Goal: Task Accomplishment & Management: Manage account settings

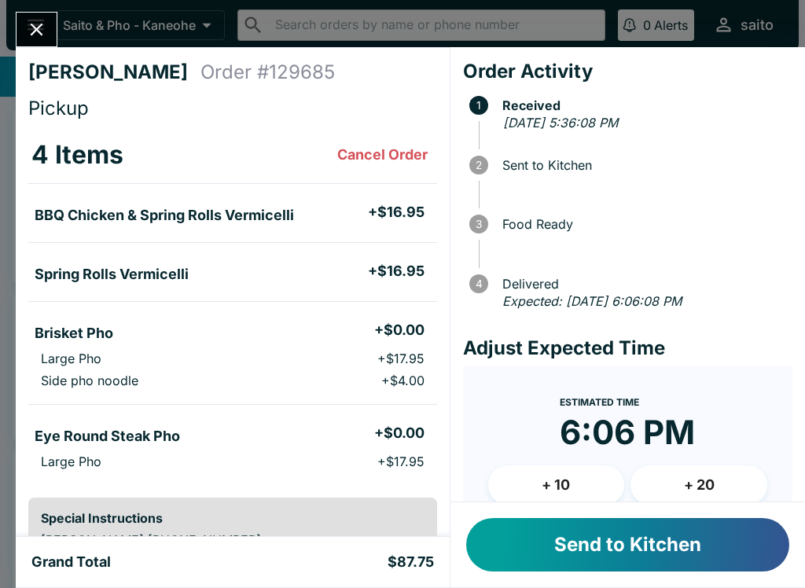
click at [632, 545] on button "Send to Kitchen" at bounding box center [627, 544] width 323 height 53
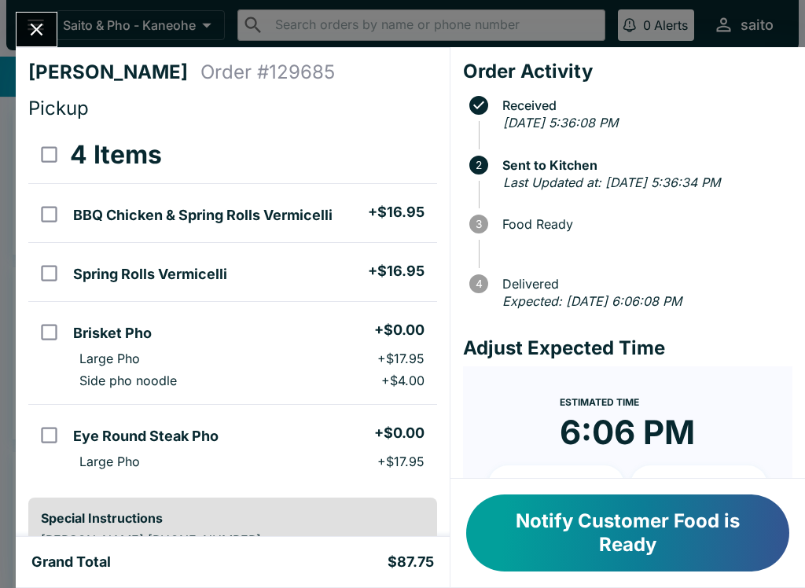
click at [543, 561] on button "Notify Customer Food is Ready" at bounding box center [627, 533] width 323 height 77
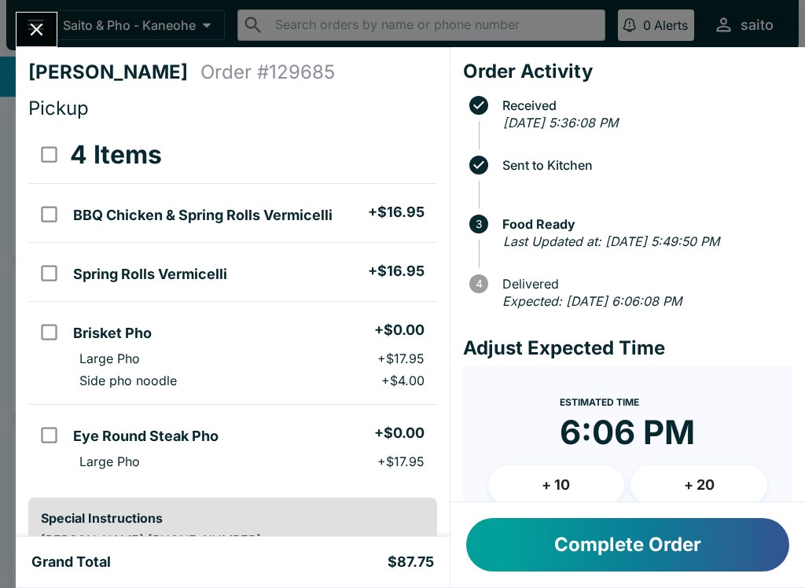
click at [27, 19] on icon "Close" at bounding box center [36, 29] width 21 height 21
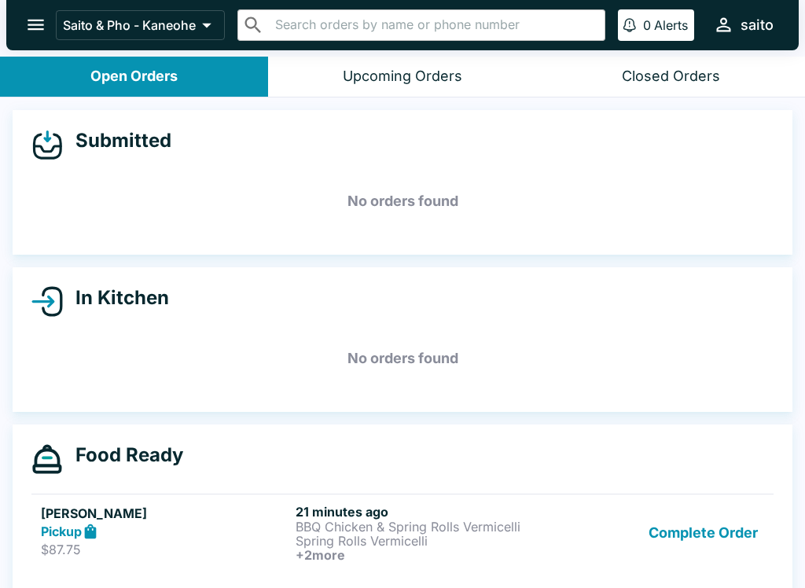
click at [274, 531] on div "Pickup" at bounding box center [165, 532] width 248 height 18
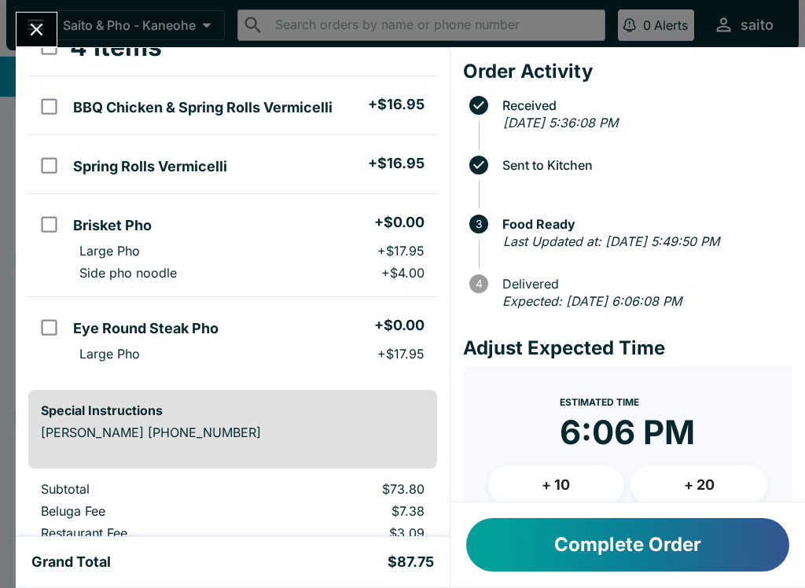
scroll to position [123, 0]
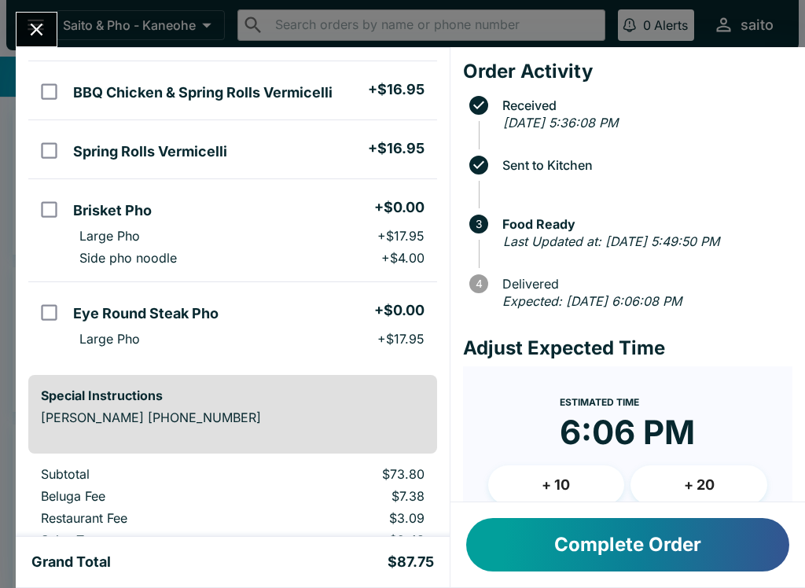
click at [647, 556] on button "Complete Order" at bounding box center [627, 544] width 323 height 53
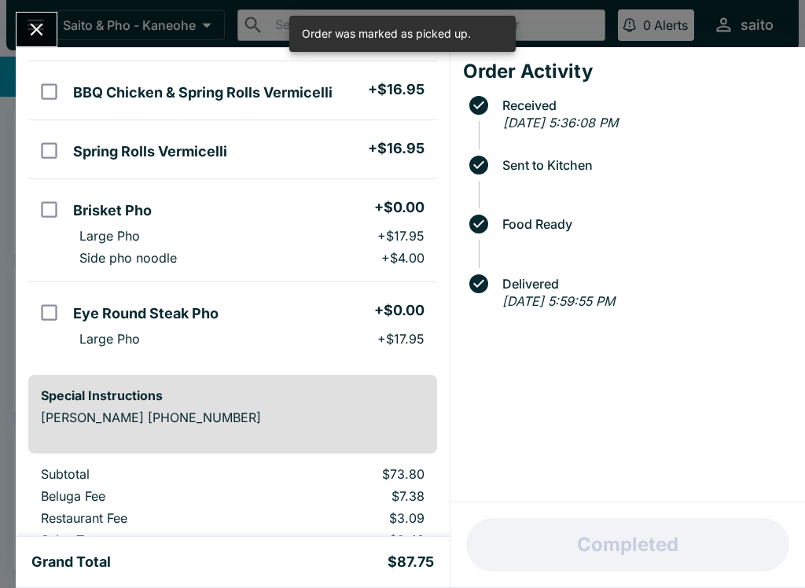
click at [45, 19] on icon "Close" at bounding box center [36, 29] width 21 height 21
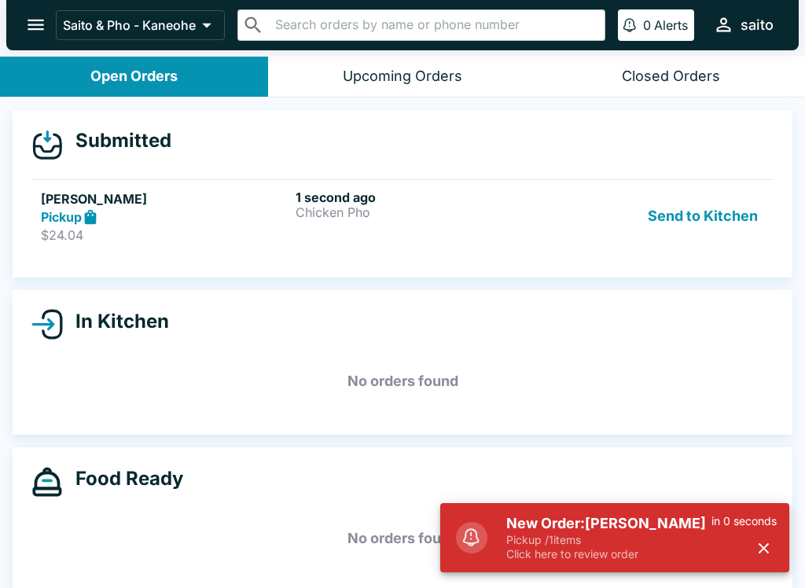
click at [626, 537] on p "Pickup / 1 items" at bounding box center [608, 540] width 205 height 14
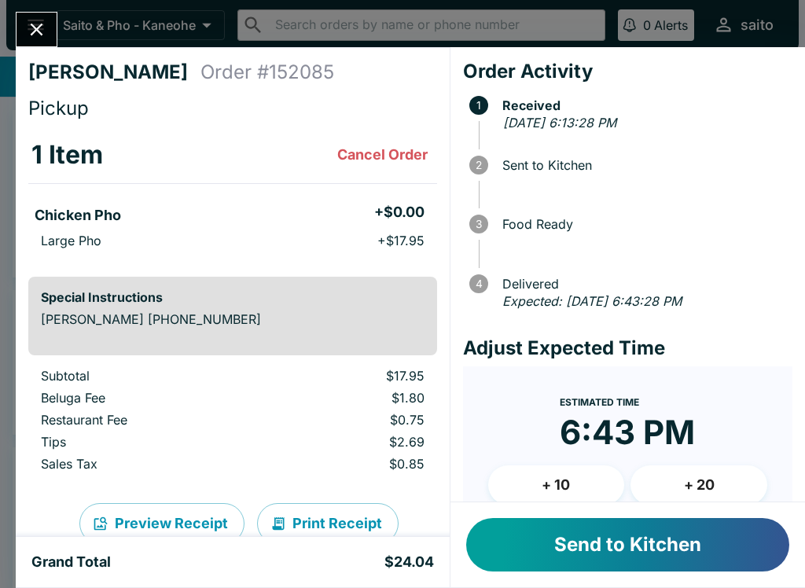
click at [578, 537] on button "Send to Kitchen" at bounding box center [627, 544] width 323 height 53
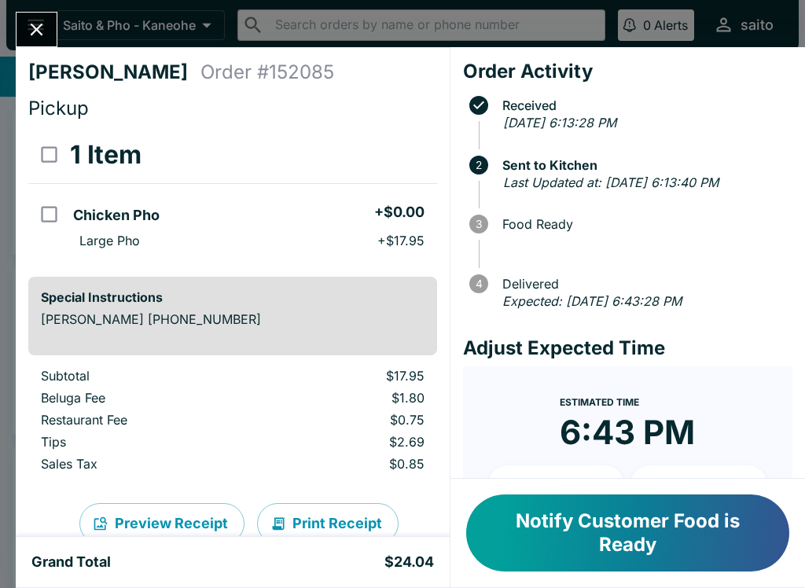
click at [35, 6] on div "[PERSON_NAME] Order # 152085 Pickup 1 Item Chicken Pho + $0.00 Large Pho + $17.…" at bounding box center [402, 294] width 805 height 588
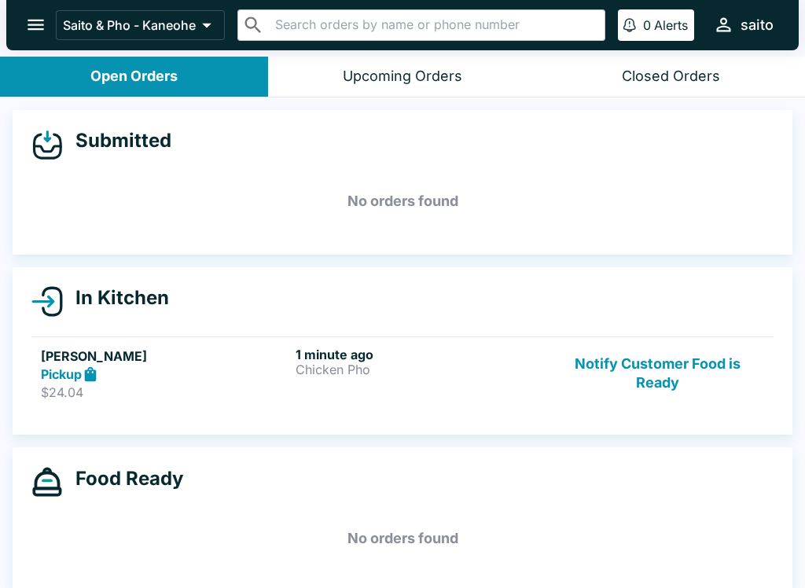
click at [652, 354] on button "Notify Customer Food is Ready" at bounding box center [657, 374] width 213 height 54
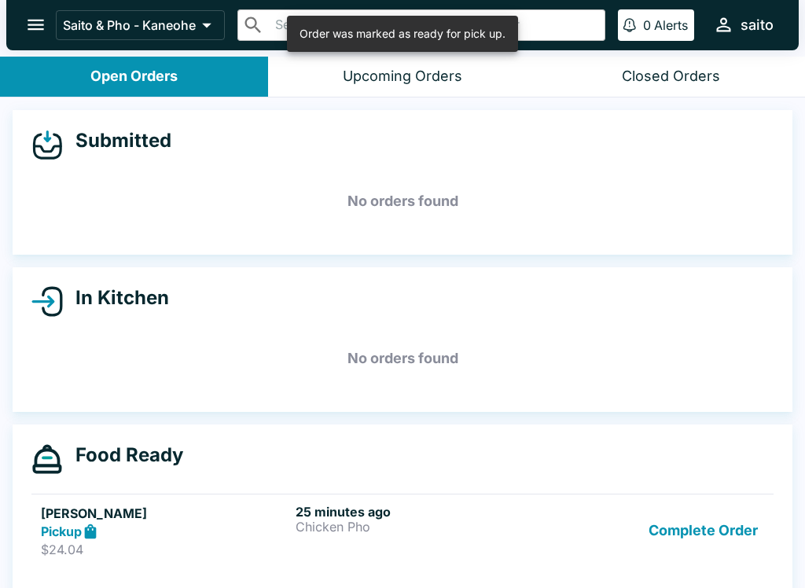
click at [664, 550] on button "Complete Order" at bounding box center [703, 531] width 122 height 54
